Goal: Task Accomplishment & Management: Manage account settings

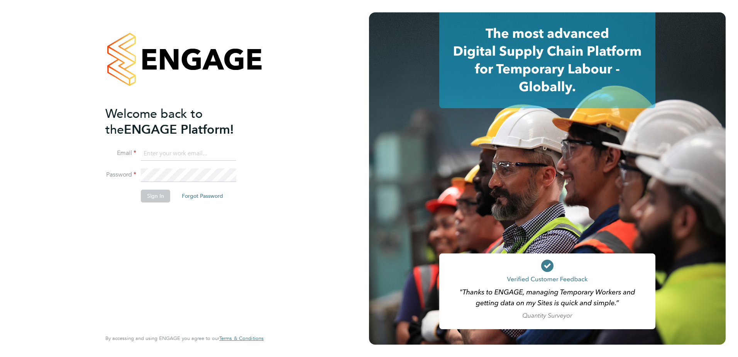
click at [161, 154] on input at bounding box center [188, 154] width 95 height 14
click at [219, 197] on button "Forgot Password" at bounding box center [203, 196] width 54 height 12
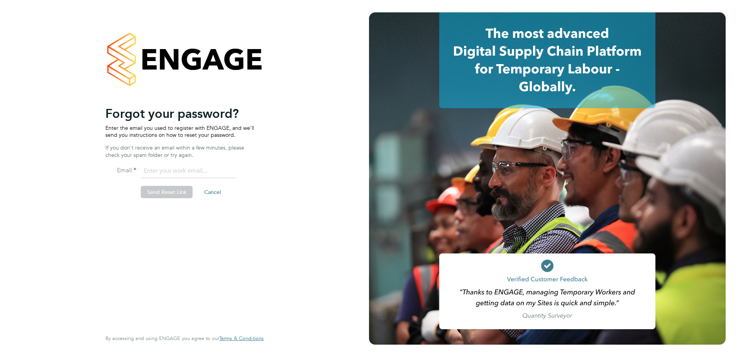
click at [204, 173] on input "email" at bounding box center [188, 171] width 95 height 14
type input "jan.bradshaw@hays.com"
click at [160, 197] on button "Send Reset Link" at bounding box center [167, 192] width 52 height 12
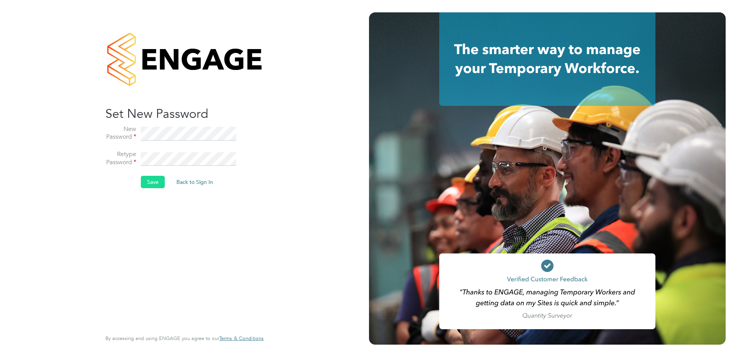
click at [147, 183] on button "Save" at bounding box center [153, 182] width 24 height 12
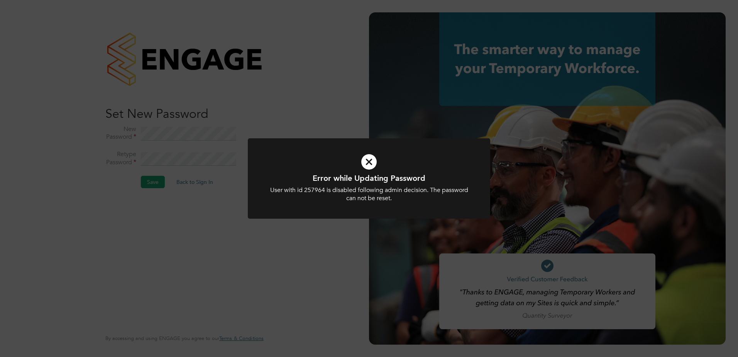
click at [367, 163] on icon at bounding box center [369, 162] width 201 height 30
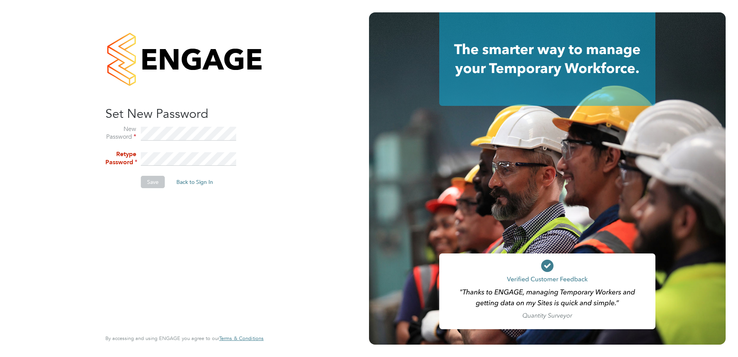
click at [149, 179] on button "Save" at bounding box center [153, 182] width 24 height 12
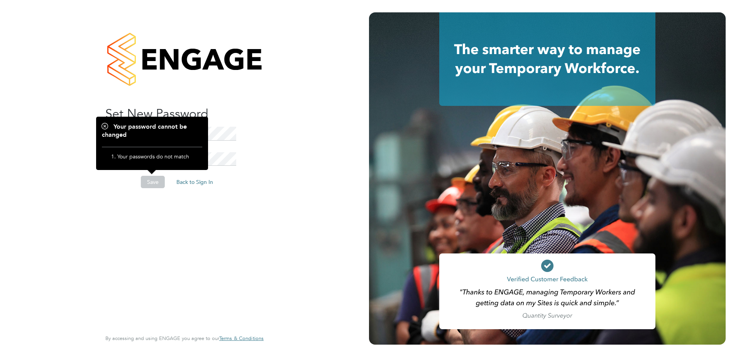
click at [150, 182] on button "Save" at bounding box center [153, 182] width 24 height 12
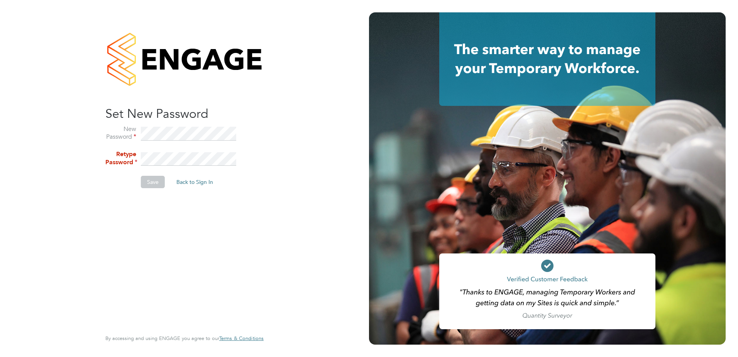
click at [19, 127] on div "Sorry! The link you followed has expired. I want to reset my password Back to S…" at bounding box center [184, 178] width 369 height 357
click at [101, 151] on div "Sorry! The link you followed has expired. I want to reset my password Back to S…" at bounding box center [184, 178] width 189 height 357
click at [154, 183] on button "Save" at bounding box center [153, 182] width 24 height 12
click at [152, 179] on button "Save" at bounding box center [153, 182] width 24 height 12
